Goal: Transaction & Acquisition: Purchase product/service

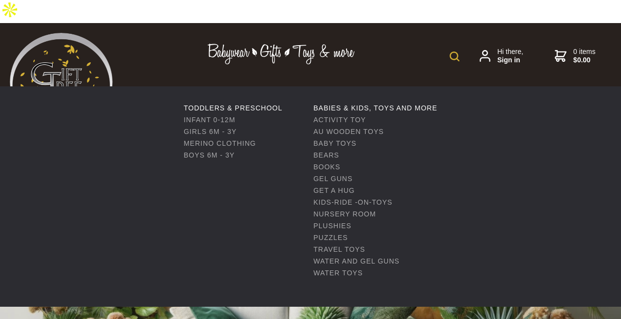
click at [255, 81] on link "Babies & Children" at bounding box center [256, 95] width 54 height 28
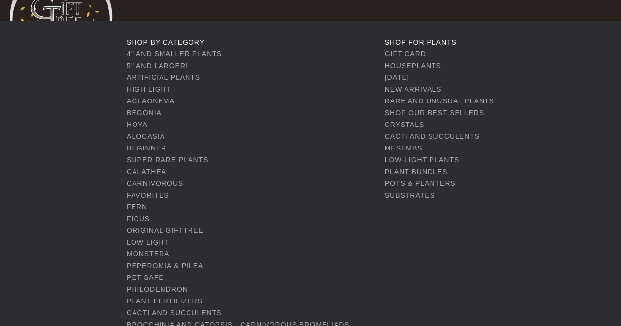
scroll to position [49, 0]
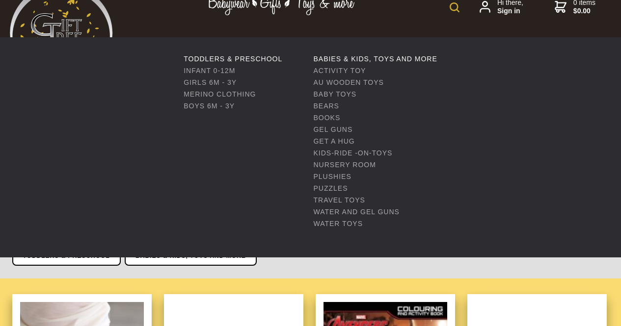
click at [254, 32] on link "Babies & Children" at bounding box center [256, 46] width 54 height 28
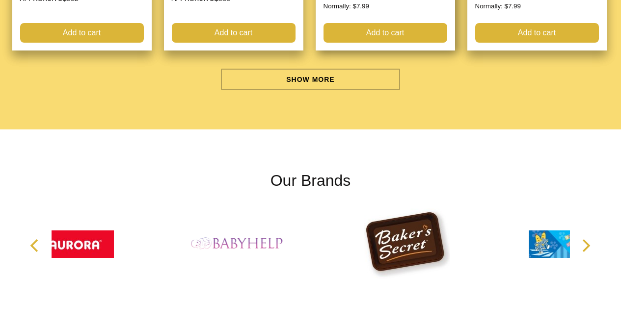
scroll to position [3189, 0]
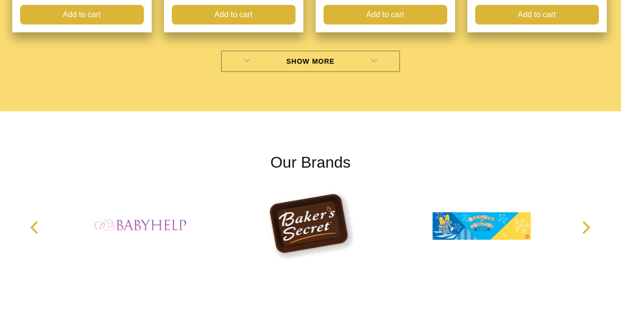
click at [328, 66] on link "Show More" at bounding box center [310, 62] width 179 height 22
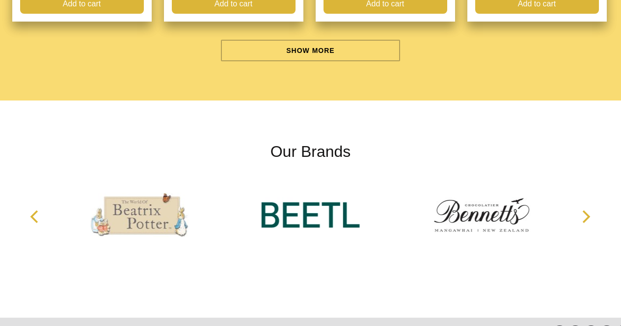
scroll to position [6182, 0]
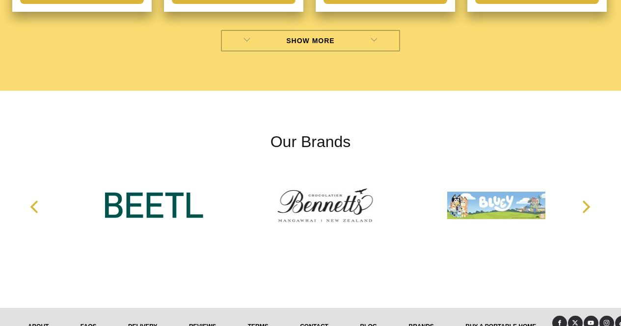
click at [307, 49] on link "Show More" at bounding box center [310, 41] width 179 height 22
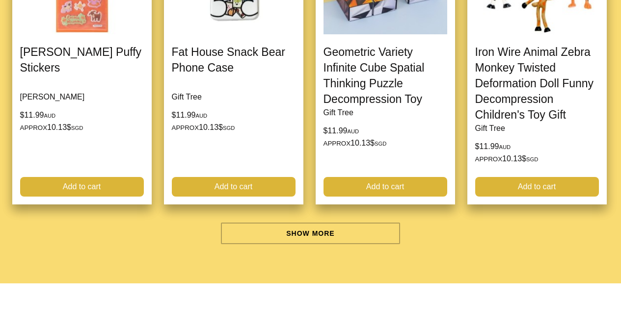
scroll to position [9027, 0]
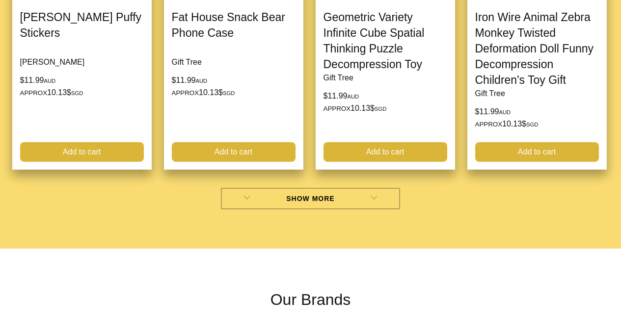
click at [357, 209] on link "Show More" at bounding box center [310, 199] width 179 height 22
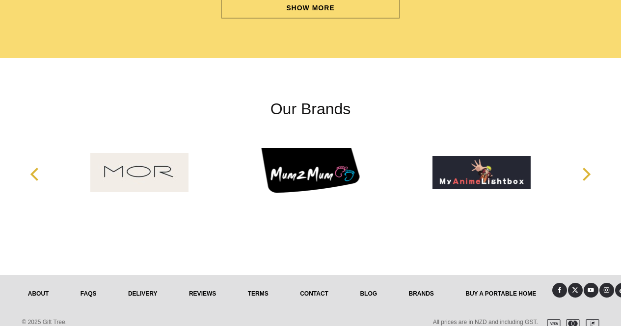
scroll to position [12167, 0]
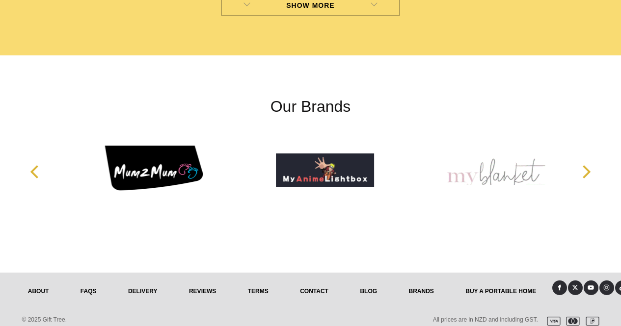
click at [323, 16] on link "Show More" at bounding box center [310, 6] width 179 height 22
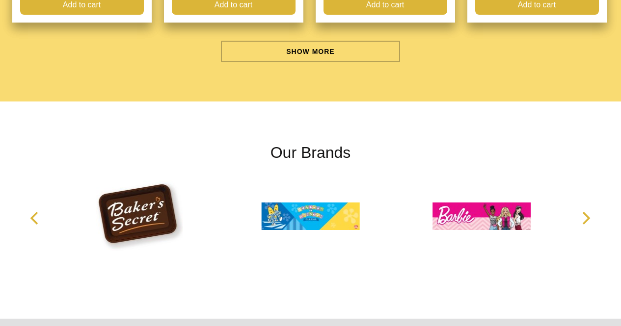
scroll to position [15160, 0]
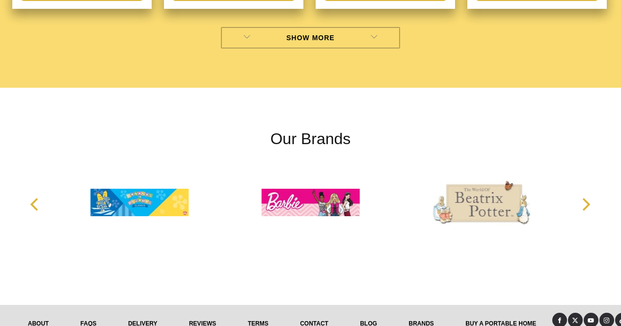
drag, startPoint x: 308, startPoint y: 88, endPoint x: 337, endPoint y: 88, distance: 28.5
click at [308, 49] on link "Show More" at bounding box center [310, 38] width 179 height 22
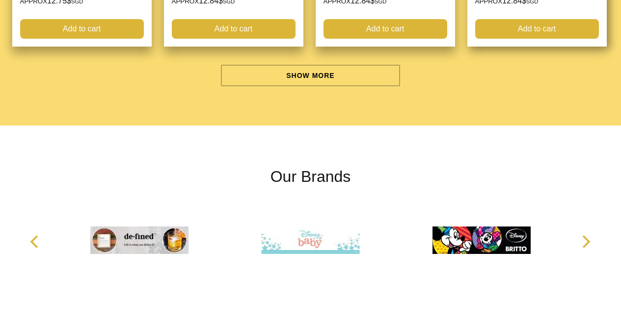
scroll to position [18104, 0]
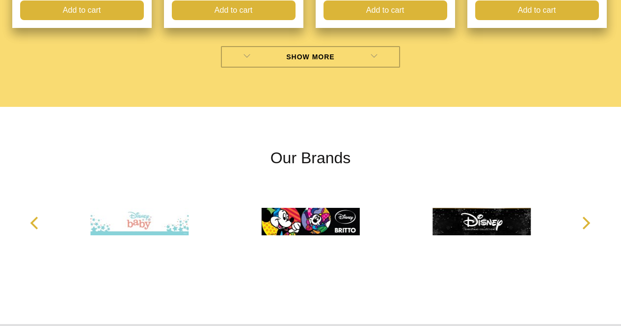
drag, startPoint x: 325, startPoint y: 156, endPoint x: 366, endPoint y: 154, distance: 41.7
click at [324, 68] on link "Show More" at bounding box center [310, 57] width 179 height 22
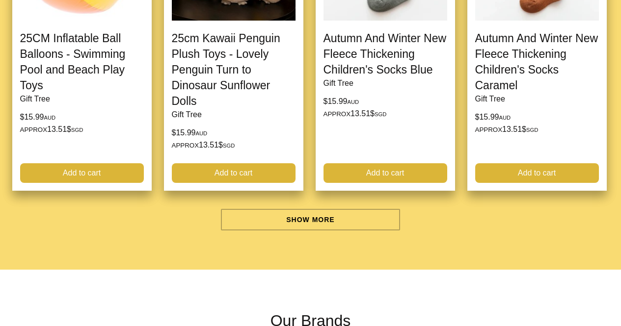
scroll to position [21293, 0]
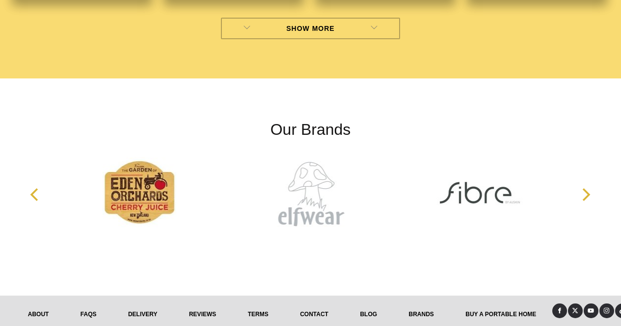
click at [319, 39] on link "Show More" at bounding box center [310, 29] width 179 height 22
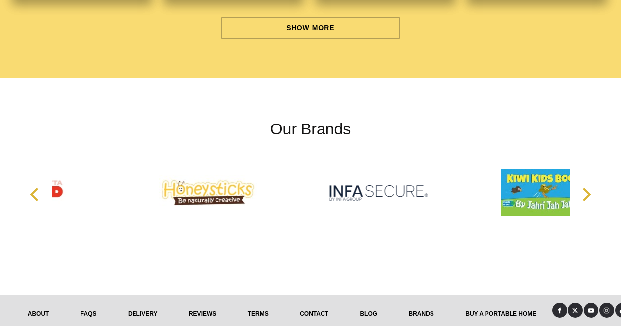
scroll to position [24335, 0]
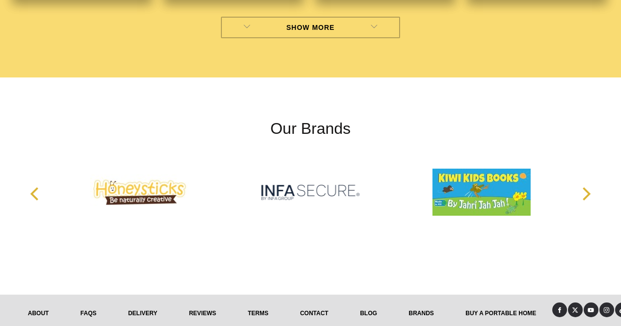
click at [315, 38] on link "Show More" at bounding box center [310, 28] width 179 height 22
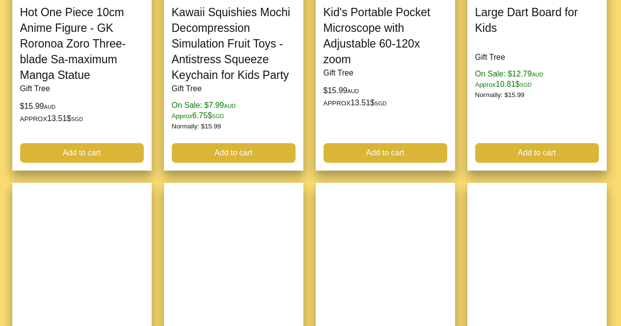
scroll to position [25365, 0]
